Goal: Transaction & Acquisition: Subscribe to service/newsletter

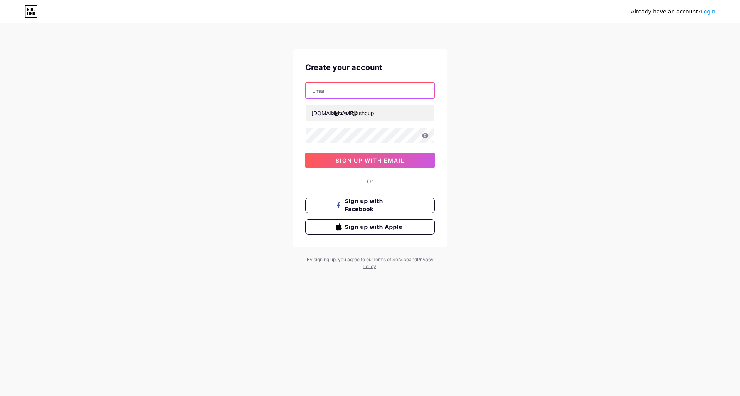
click at [354, 93] on input "text" at bounding box center [370, 90] width 129 height 15
drag, startPoint x: 333, startPoint y: 113, endPoint x: 375, endPoint y: 121, distance: 42.5
click at [375, 121] on div "alente [DOMAIN_NAME]/ alentejoclashcup 0cAFcWeA5ZI7Wbko_iGsL-zMD25tKlU0-_A4Whyy…" at bounding box center [369, 125] width 129 height 86
drag, startPoint x: 333, startPoint y: 93, endPoint x: 289, endPoint y: 91, distance: 43.6
click at [289, 91] on div "Already have an account? Login Create your account alente [DOMAIN_NAME]/ alente…" at bounding box center [370, 147] width 740 height 295
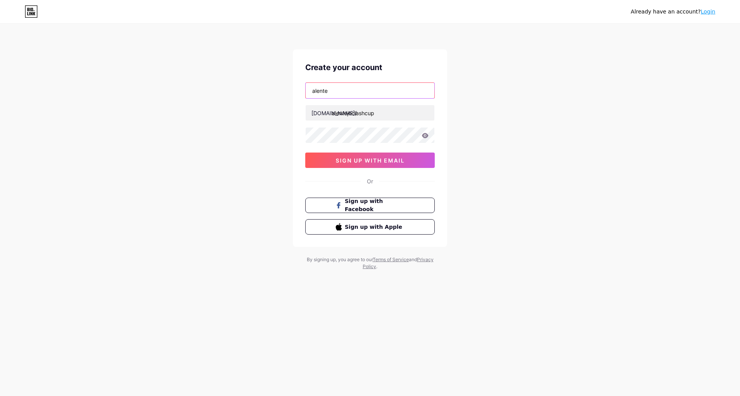
paste input "lentejoclashcup"
click at [309, 91] on input "lentejoclashcup" at bounding box center [370, 90] width 129 height 15
click at [358, 92] on input "alentejoclashcup" at bounding box center [370, 90] width 129 height 15
type input "[DOMAIN_NAME][EMAIL_ADDRESS][DOMAIN_NAME]"
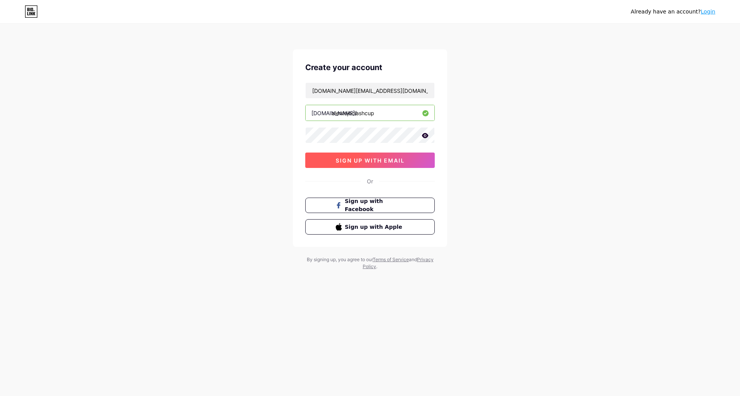
click at [367, 158] on span "sign up with email" at bounding box center [370, 160] width 69 height 7
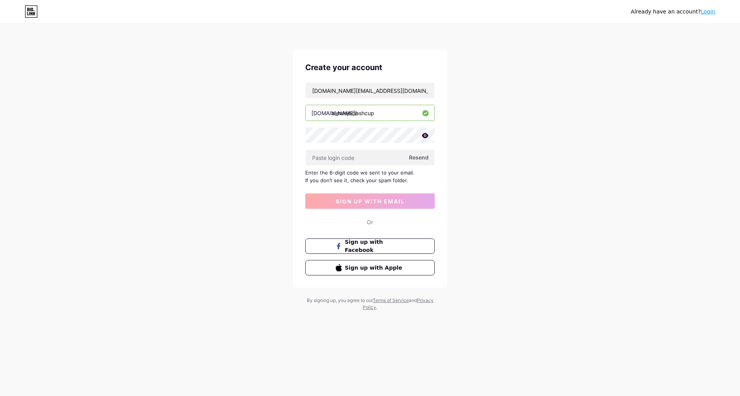
click at [424, 133] on icon at bounding box center [425, 135] width 7 height 5
click at [324, 152] on input "text" at bounding box center [370, 157] width 129 height 15
click at [358, 156] on input "text" at bounding box center [370, 157] width 129 height 15
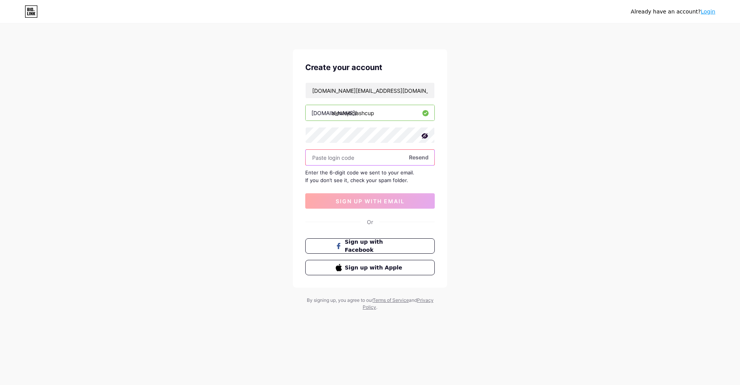
paste input "192406"
type input "192406"
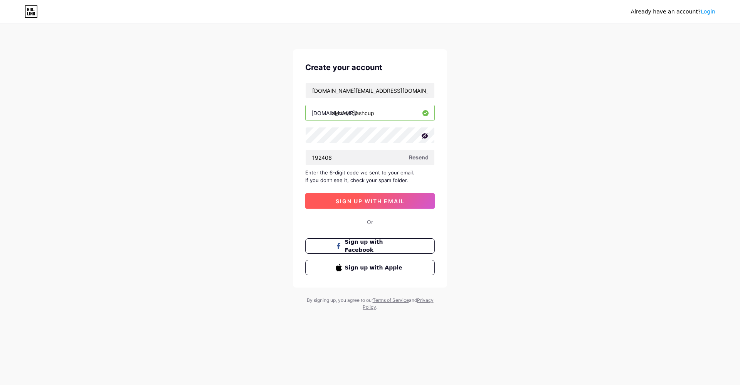
click at [368, 196] on button "sign up with email" at bounding box center [369, 200] width 129 height 15
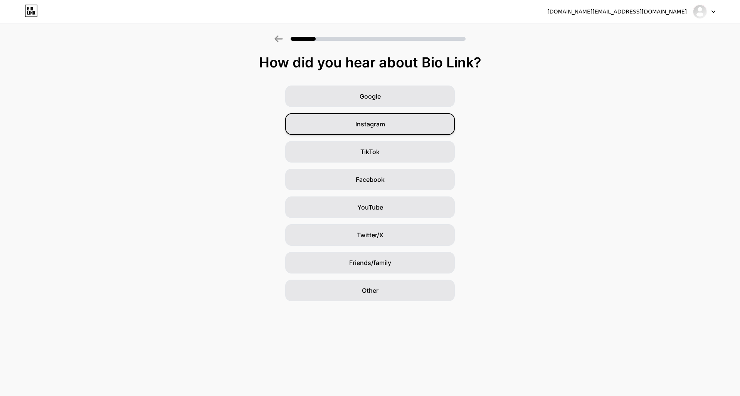
click at [382, 129] on div "Instagram" at bounding box center [370, 124] width 170 height 22
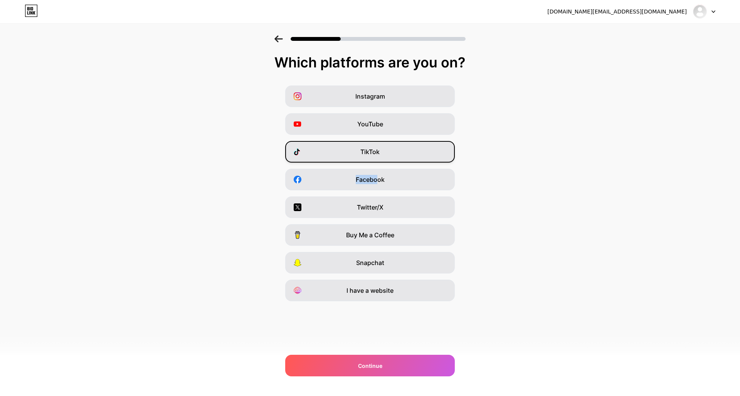
drag, startPoint x: 379, startPoint y: 182, endPoint x: 383, endPoint y: 158, distance: 24.6
click at [383, 158] on div "Instagram YouTube TikTok Facebook Twitter/X Buy Me a Coffee Snapchat I have a w…" at bounding box center [370, 194] width 732 height 216
click at [392, 153] on div "TikTok" at bounding box center [370, 152] width 170 height 22
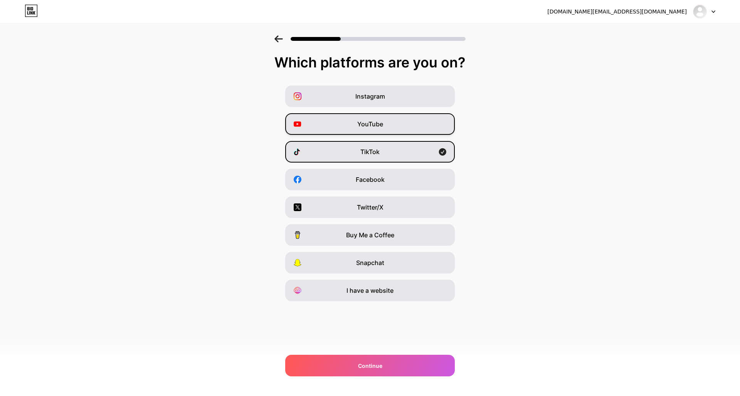
click at [391, 127] on div "YouTube" at bounding box center [370, 124] width 170 height 22
click at [393, 104] on div "Instagram" at bounding box center [370, 97] width 170 height 22
click at [389, 122] on div "YouTube" at bounding box center [370, 124] width 170 height 22
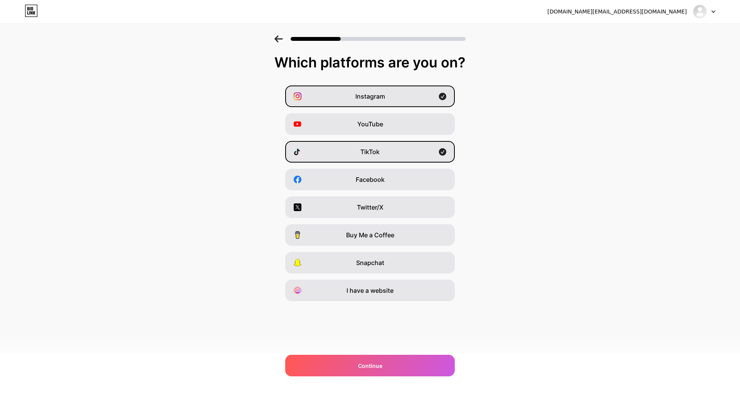
click at [545, 135] on div "Instagram YouTube TikTok Facebook Twitter/X Buy Me a Coffee Snapchat I have a w…" at bounding box center [370, 194] width 732 height 216
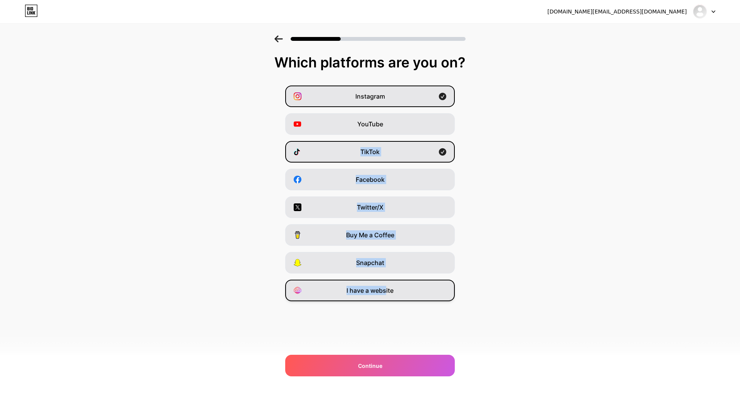
click at [387, 289] on span "I have a website" at bounding box center [369, 290] width 47 height 9
click at [408, 126] on div "YouTube" at bounding box center [370, 124] width 170 height 22
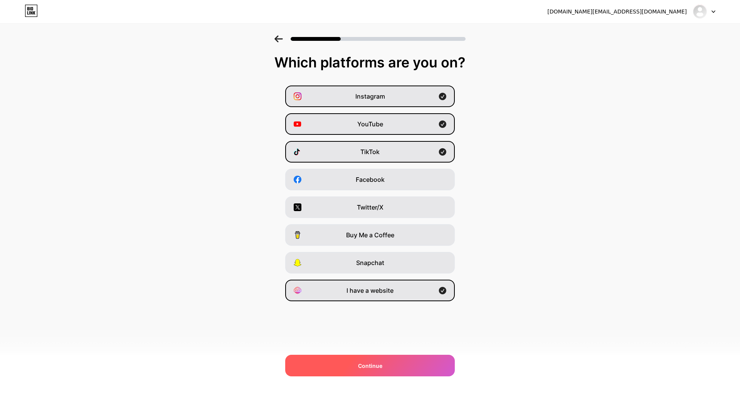
click at [381, 362] on span "Continue" at bounding box center [370, 366] width 24 height 8
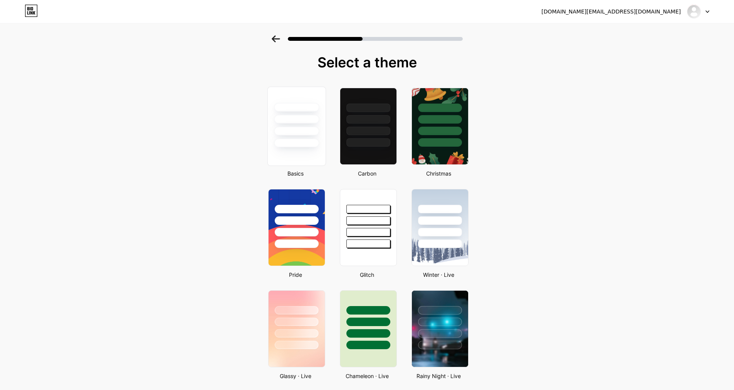
click at [303, 146] on div at bounding box center [296, 143] width 45 height 9
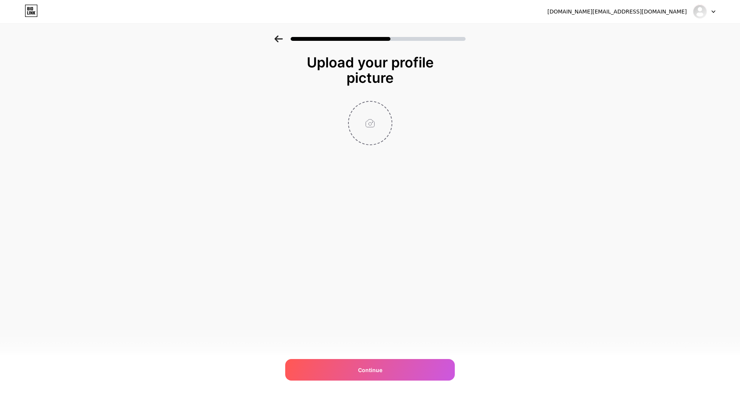
click at [368, 113] on input "file" at bounding box center [370, 123] width 43 height 43
type input "C:\fakepath\1000024440.png"
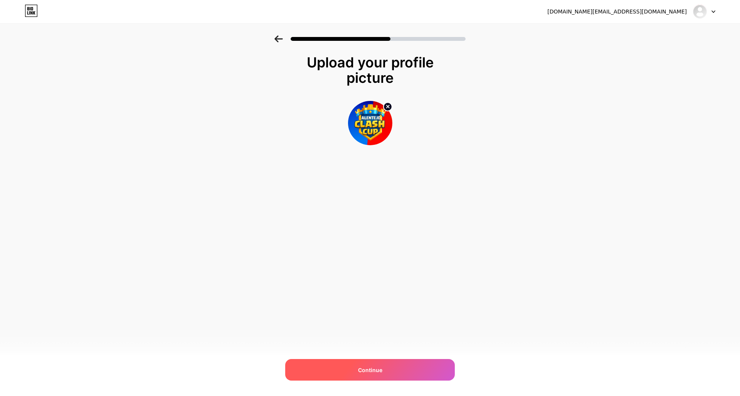
click at [408, 361] on div "Continue" at bounding box center [370, 370] width 170 height 22
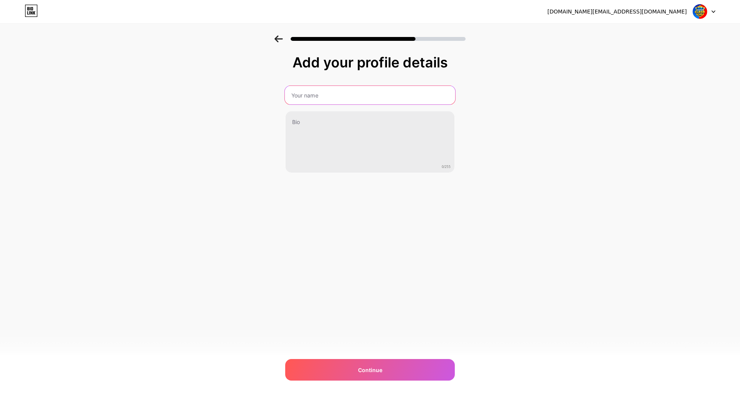
click at [370, 94] on input "text" at bounding box center [370, 95] width 170 height 18
type input "Alentejo Clash Cup"
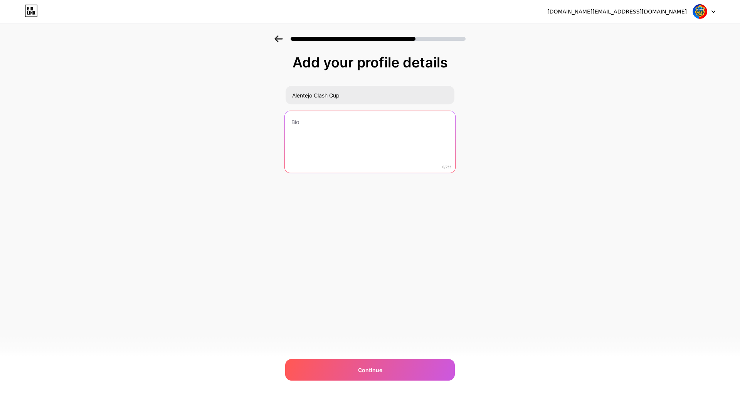
click at [378, 136] on textarea at bounding box center [370, 142] width 170 height 63
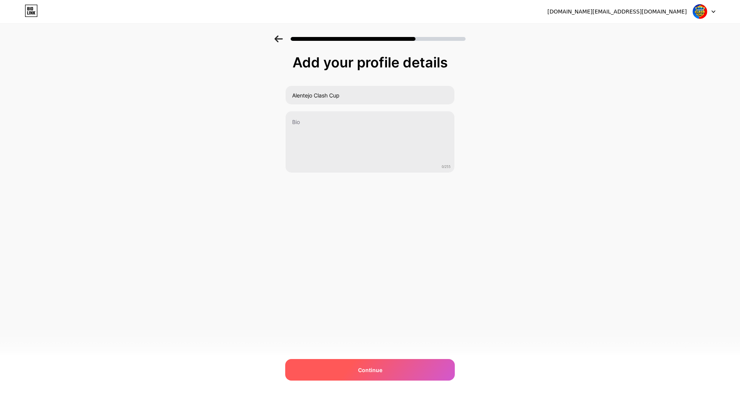
click at [428, 363] on div "Continue" at bounding box center [370, 370] width 170 height 22
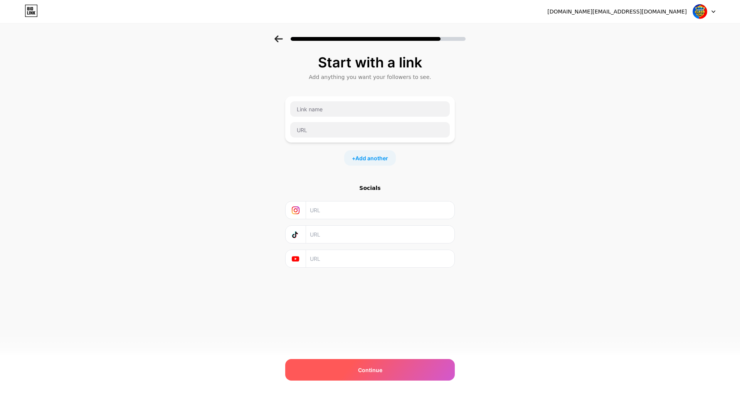
click at [390, 363] on div "Continue" at bounding box center [370, 370] width 170 height 22
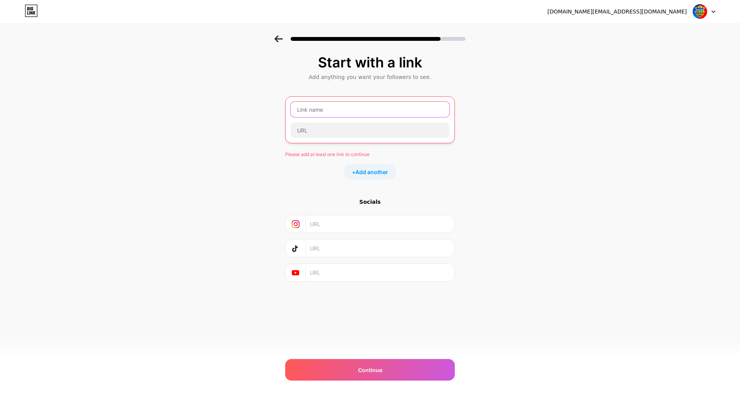
click at [352, 106] on input "text" at bounding box center [370, 109] width 159 height 15
paste input "192406"
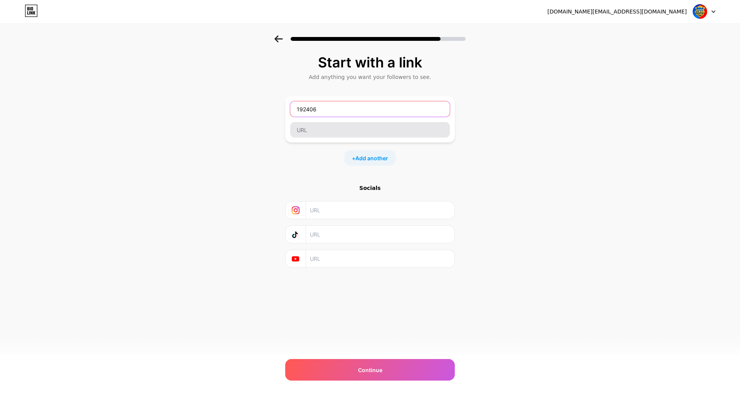
type input "192406"
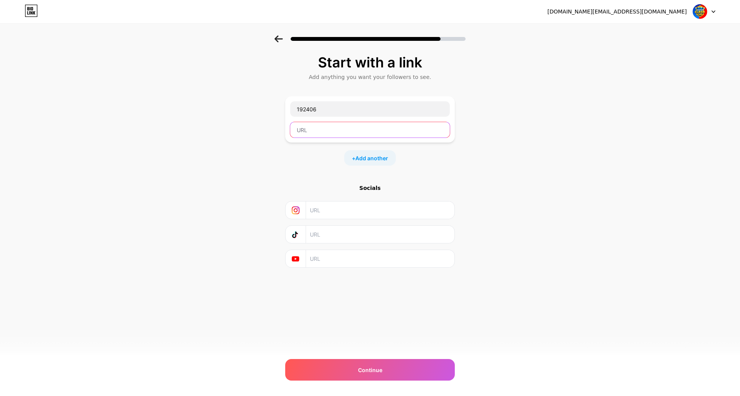
click at [348, 127] on input "text" at bounding box center [370, 129] width 160 height 15
paste input "192406"
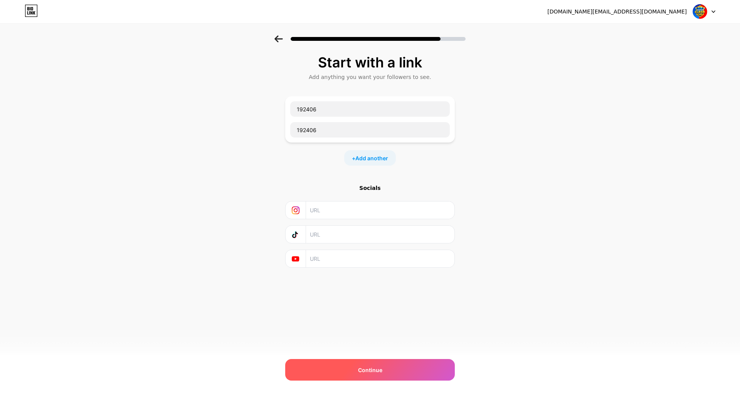
click at [383, 372] on div "Continue" at bounding box center [370, 370] width 170 height 22
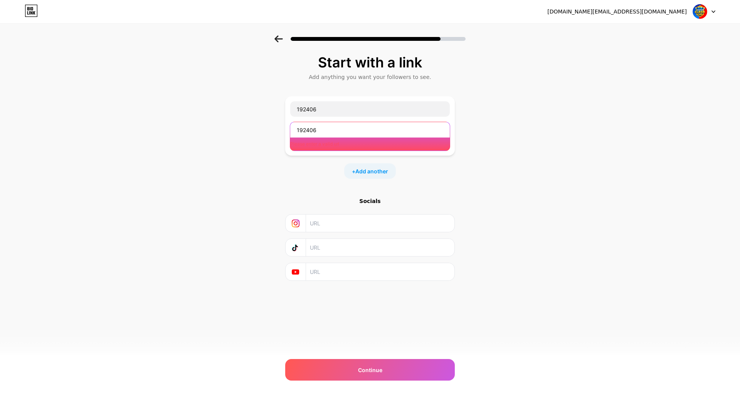
click at [326, 128] on input "192406" at bounding box center [370, 129] width 160 height 15
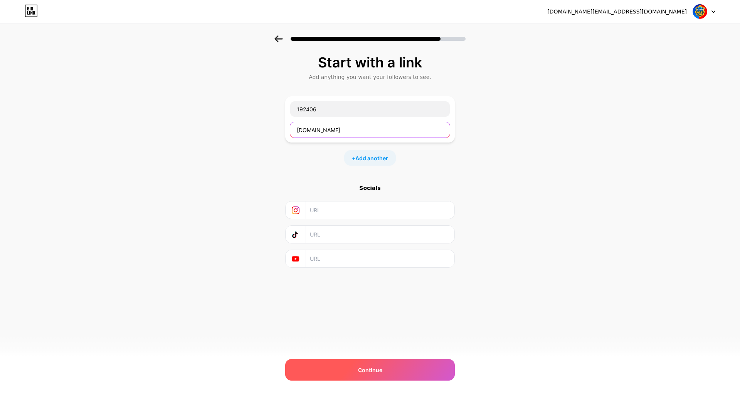
type input "[DOMAIN_NAME]"
click at [433, 375] on div "Continue" at bounding box center [370, 370] width 170 height 22
click at [423, 369] on div "Continue" at bounding box center [370, 370] width 170 height 22
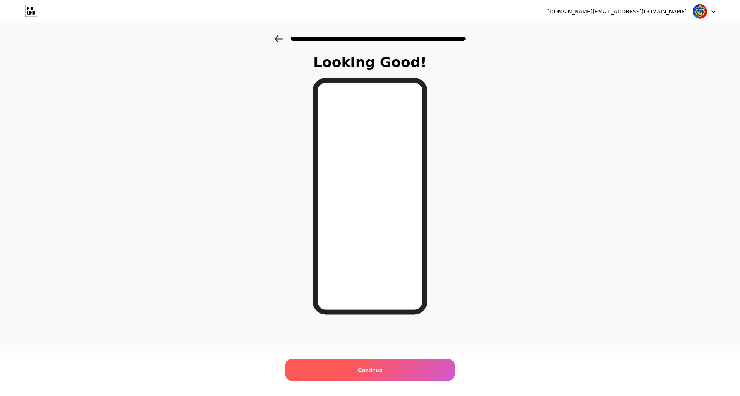
click at [393, 370] on div "Continue" at bounding box center [370, 370] width 170 height 22
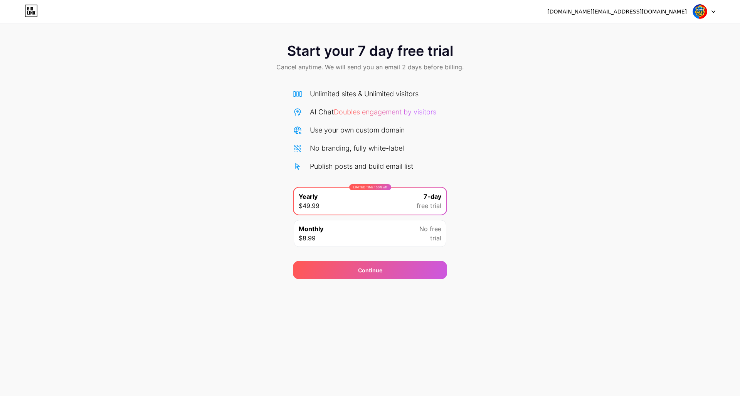
click at [32, 10] on icon at bounding box center [32, 8] width 2 height 3
click at [670, 15] on div "[DOMAIN_NAME][EMAIL_ADDRESS][DOMAIN_NAME]" at bounding box center [616, 12] width 139 height 8
click at [670, 14] on div "[DOMAIN_NAME][EMAIL_ADDRESS][DOMAIN_NAME]" at bounding box center [616, 12] width 139 height 8
click at [713, 11] on icon at bounding box center [713, 11] width 4 height 3
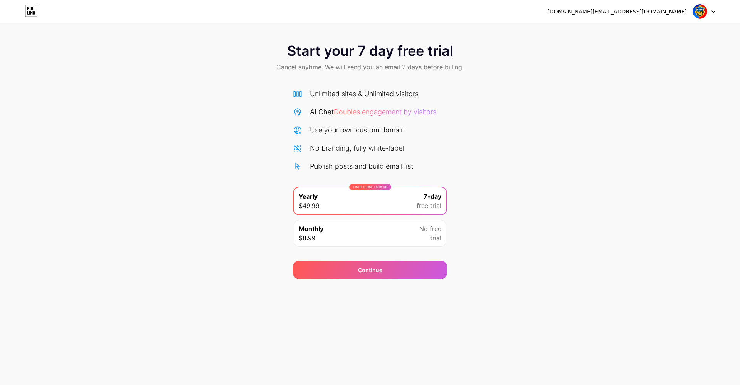
click at [663, 6] on div "[DOMAIN_NAME][EMAIL_ADDRESS][DOMAIN_NAME]" at bounding box center [631, 12] width 168 height 14
click at [438, 232] on span "No free" at bounding box center [430, 228] width 22 height 9
click at [685, 11] on div "[DOMAIN_NAME][EMAIL_ADDRESS][DOMAIN_NAME]" at bounding box center [616, 12] width 139 height 8
click at [713, 11] on icon at bounding box center [713, 11] width 4 height 3
click at [35, 9] on icon at bounding box center [31, 11] width 13 height 12
